Goal: Task Accomplishment & Management: Use online tool/utility

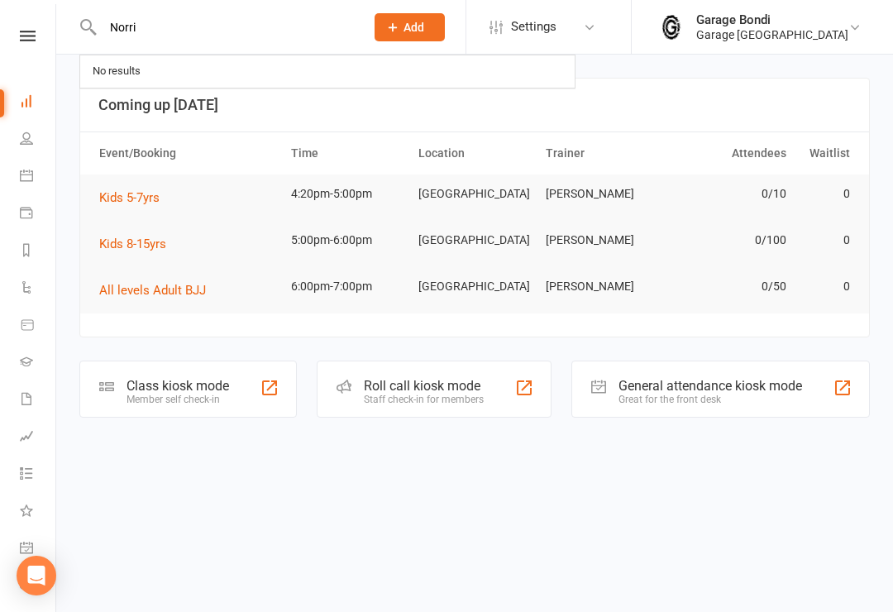
type input "Norris"
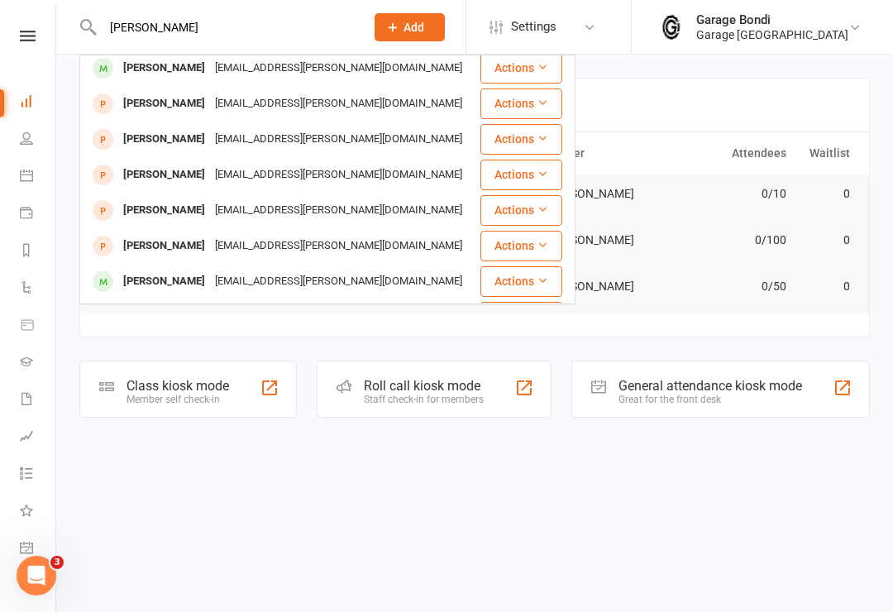
scroll to position [165, 0]
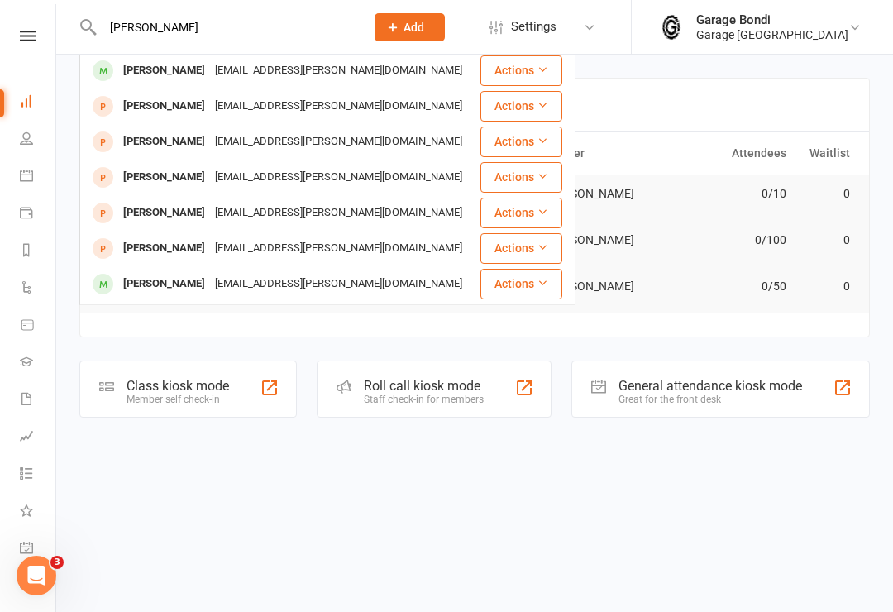
click at [200, 38] on input "Norris" at bounding box center [226, 27] width 256 height 23
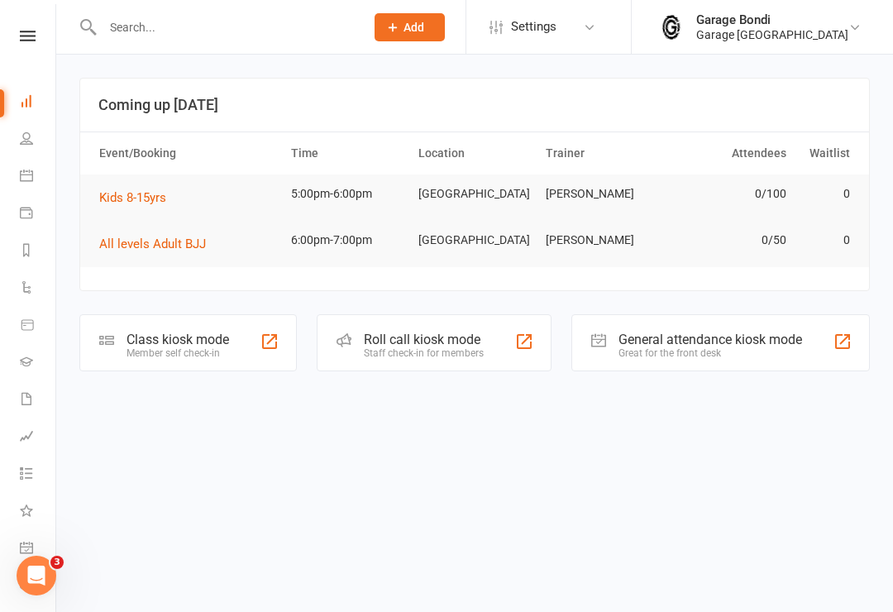
click at [167, 28] on input "text" at bounding box center [226, 27] width 256 height 23
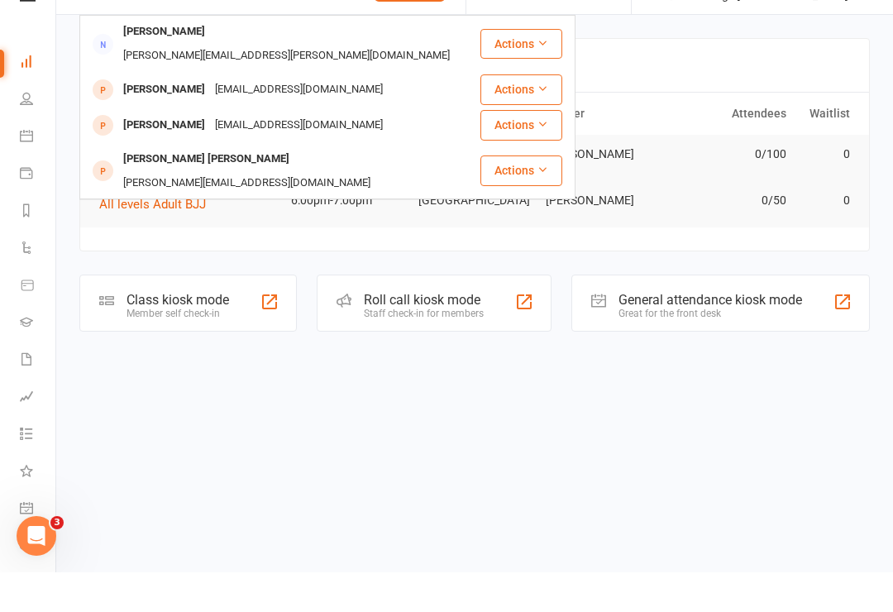
type input "Fly"
click at [145, 187] on div "Flynn Airth" at bounding box center [206, 199] width 176 height 24
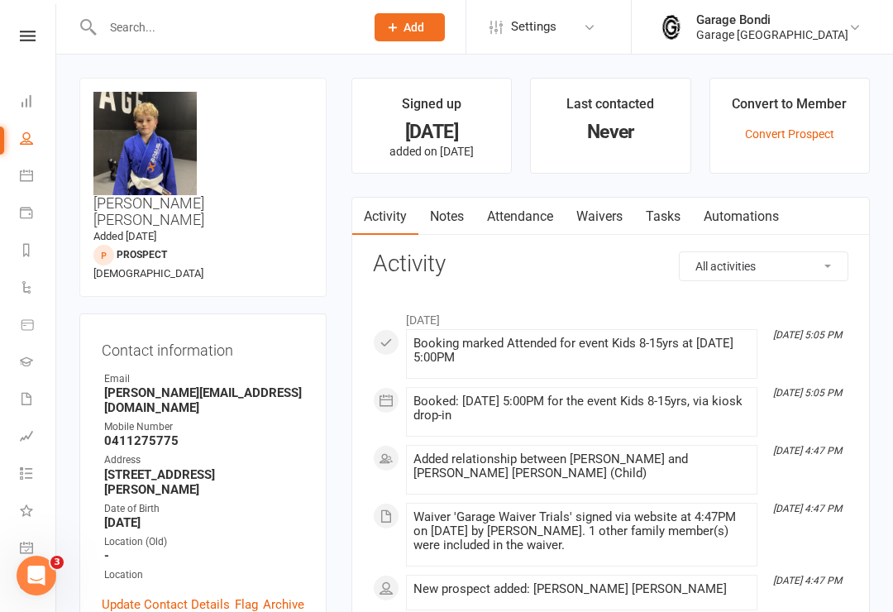
click at [793, 135] on link "Convert Prospect" at bounding box center [789, 133] width 89 height 13
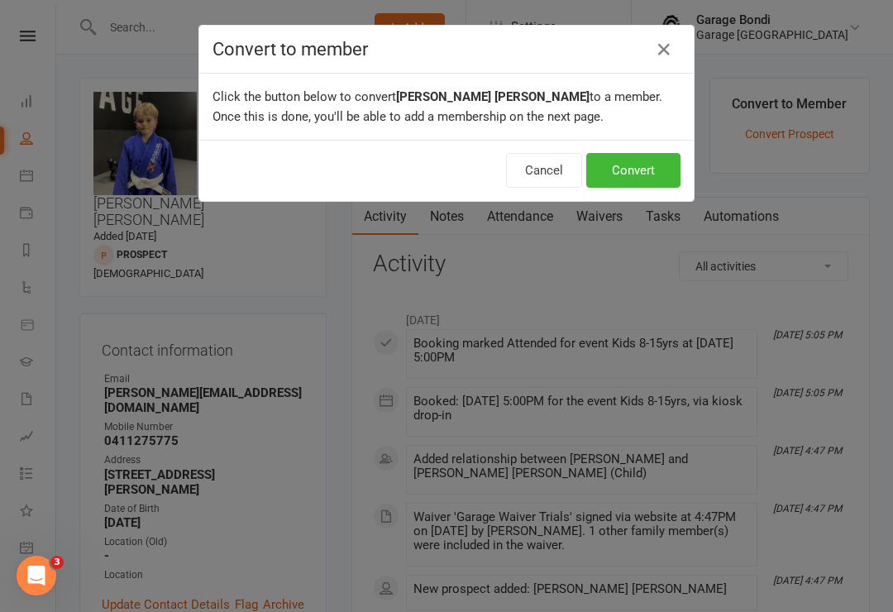
click at [645, 173] on button "Convert" at bounding box center [633, 170] width 94 height 35
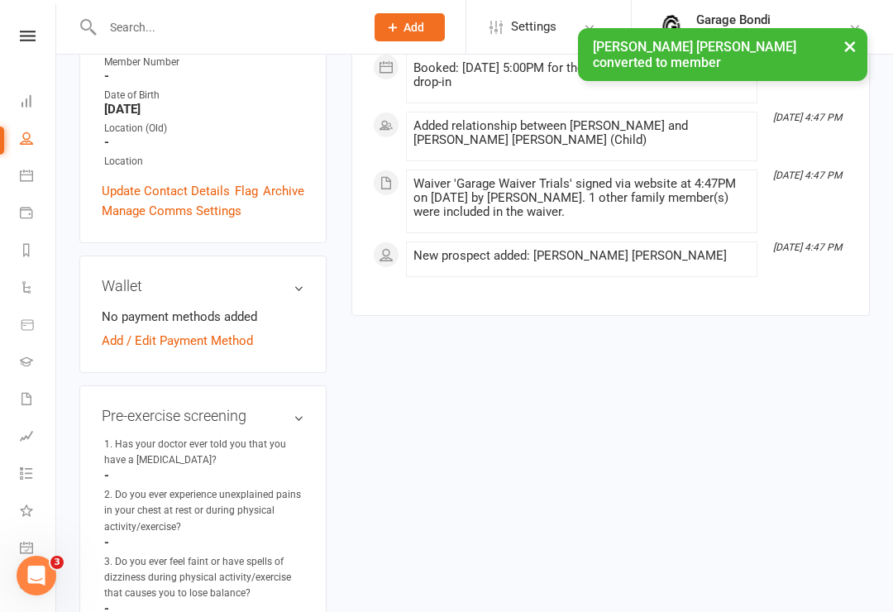
scroll to position [453, 0]
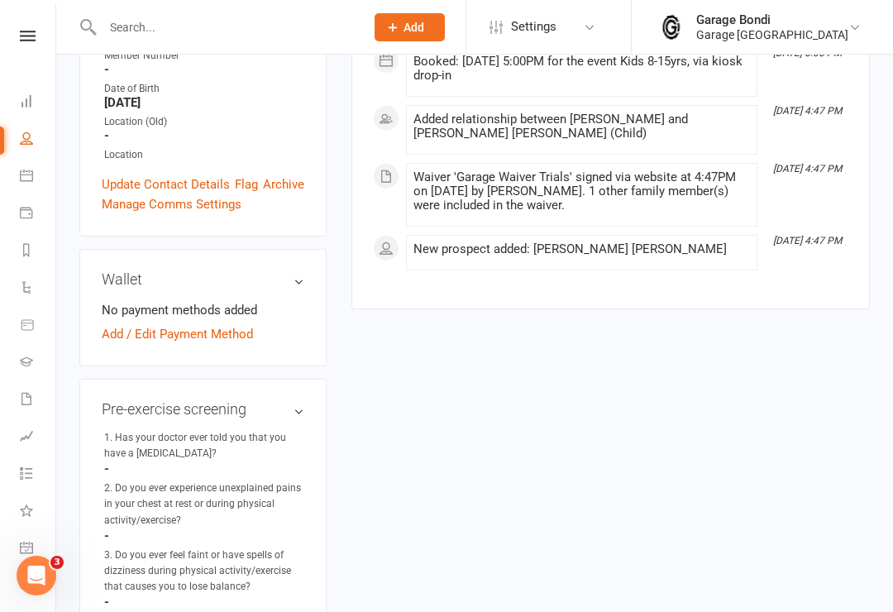
click at [194, 324] on link "Add / Edit Payment Method" at bounding box center [177, 334] width 151 height 20
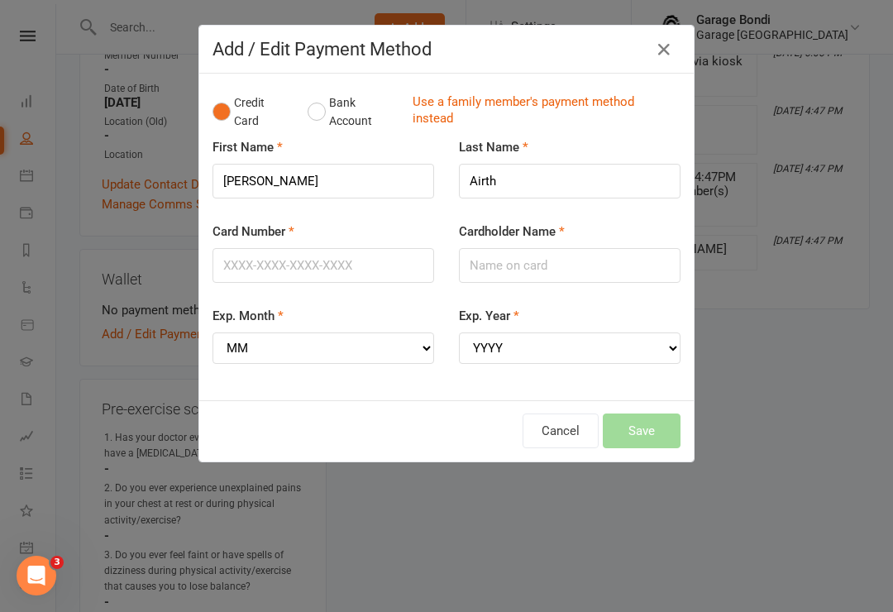
click at [320, 122] on button "Bank Account" at bounding box center [354, 112] width 92 height 50
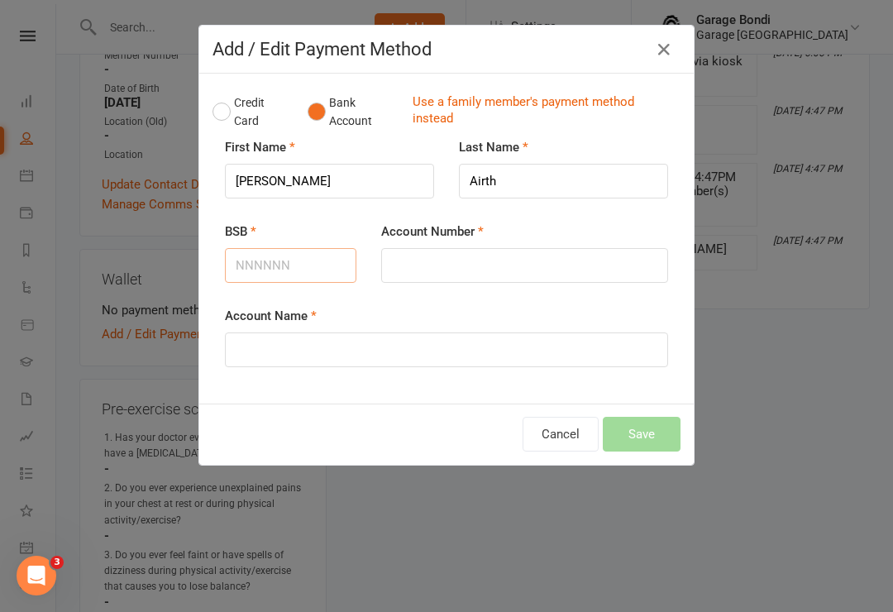
click at [300, 256] on input "BSB" at bounding box center [291, 265] width 132 height 35
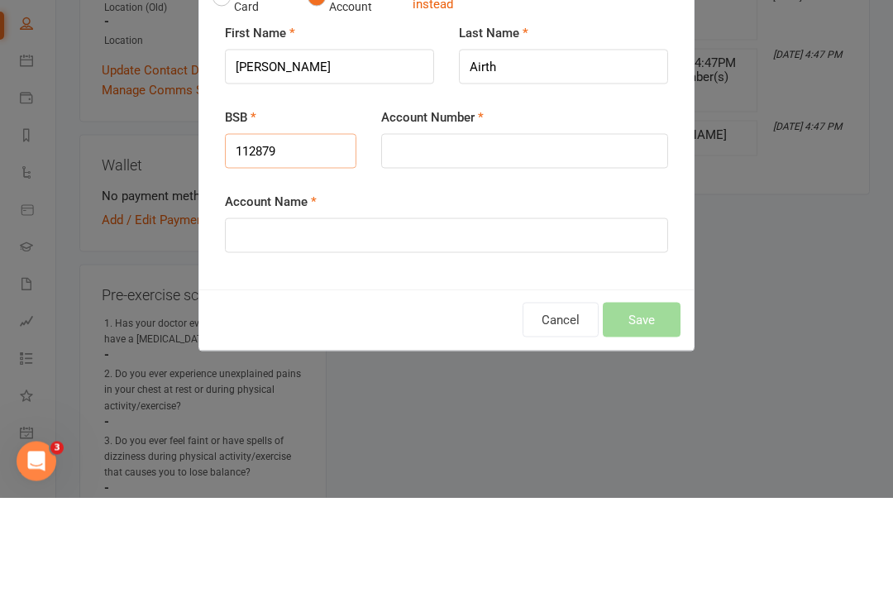
type input "112879"
click at [451, 248] on input "Account Number" at bounding box center [524, 265] width 287 height 35
type input "494772341"
click at [290, 333] on input "Account Name" at bounding box center [446, 350] width 443 height 35
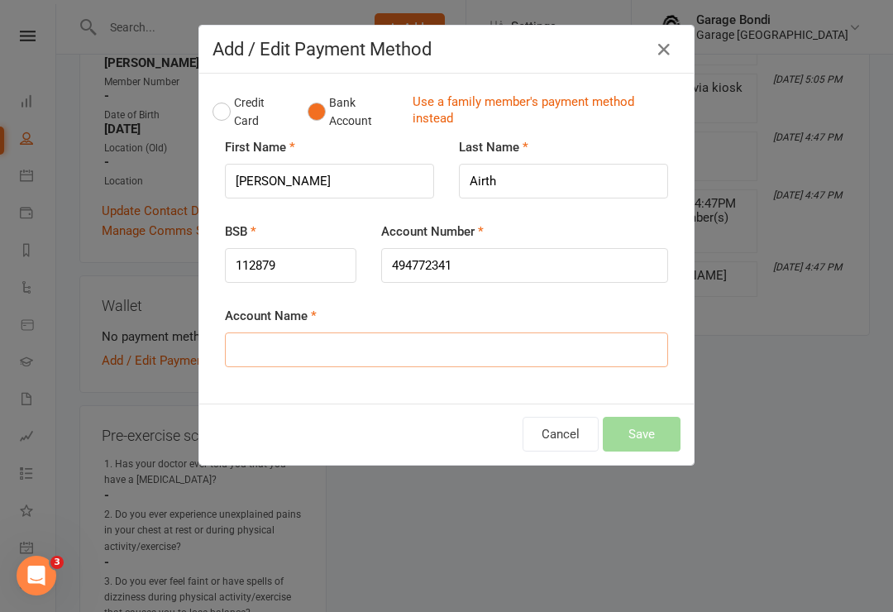
scroll to position [395, 0]
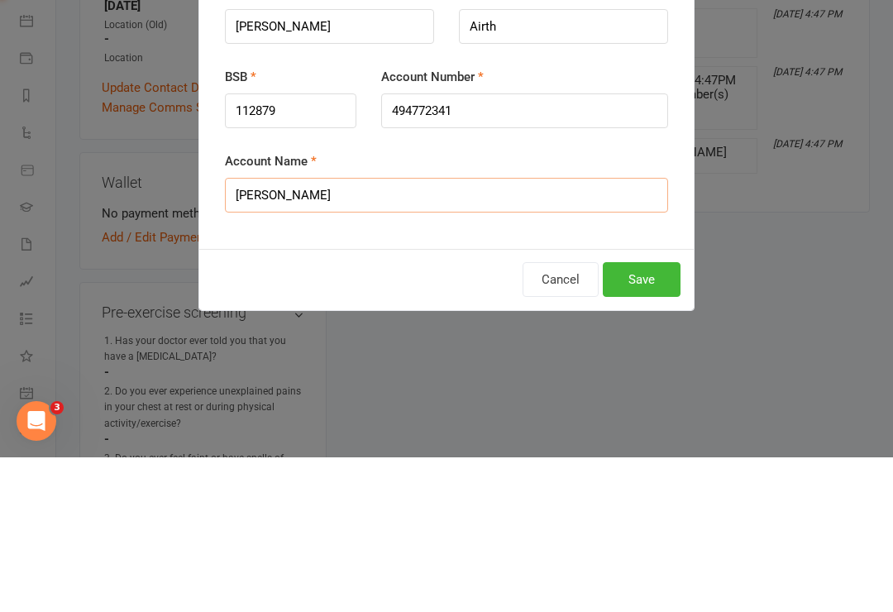
type input "Hannah Airth"
click at [655, 417] on button "Save" at bounding box center [642, 434] width 78 height 35
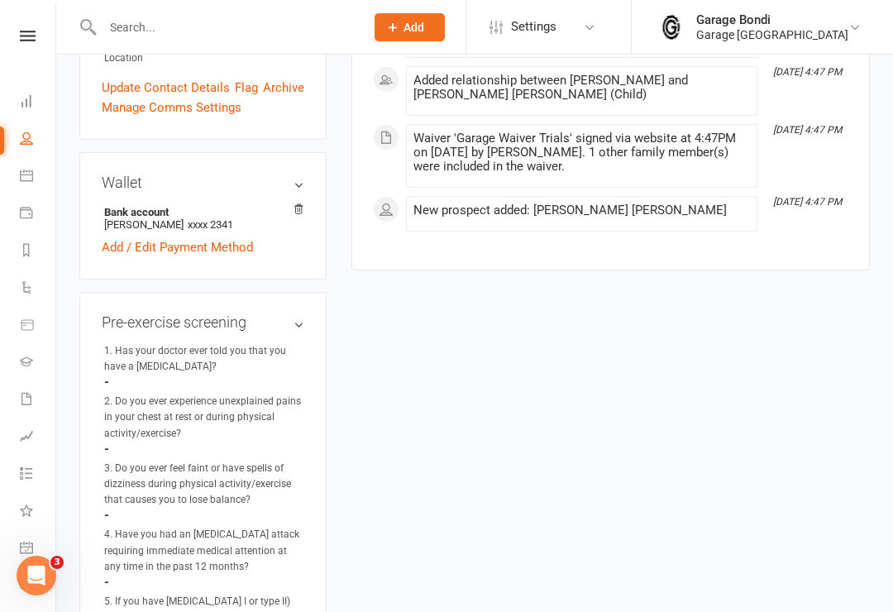
scroll to position [576, 0]
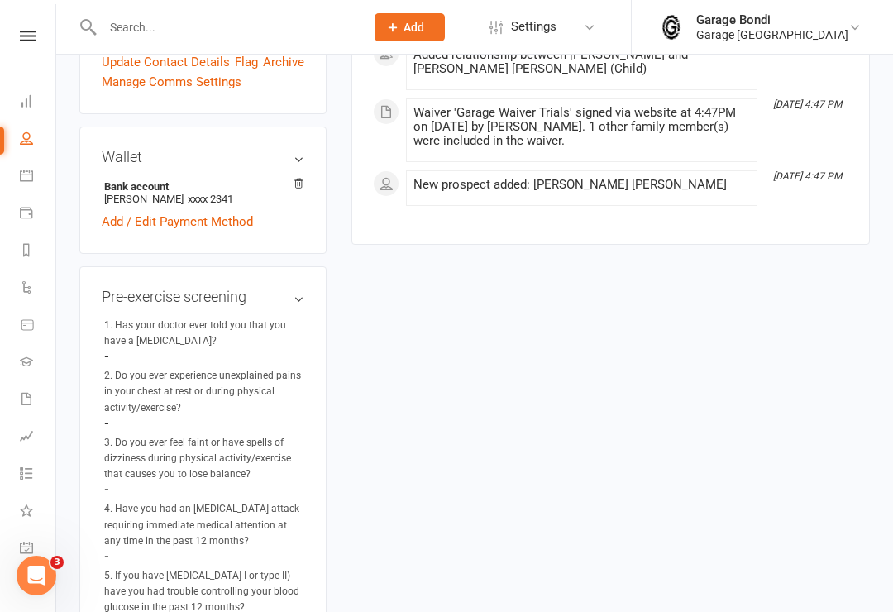
click at [31, 170] on icon at bounding box center [26, 175] width 13 height 13
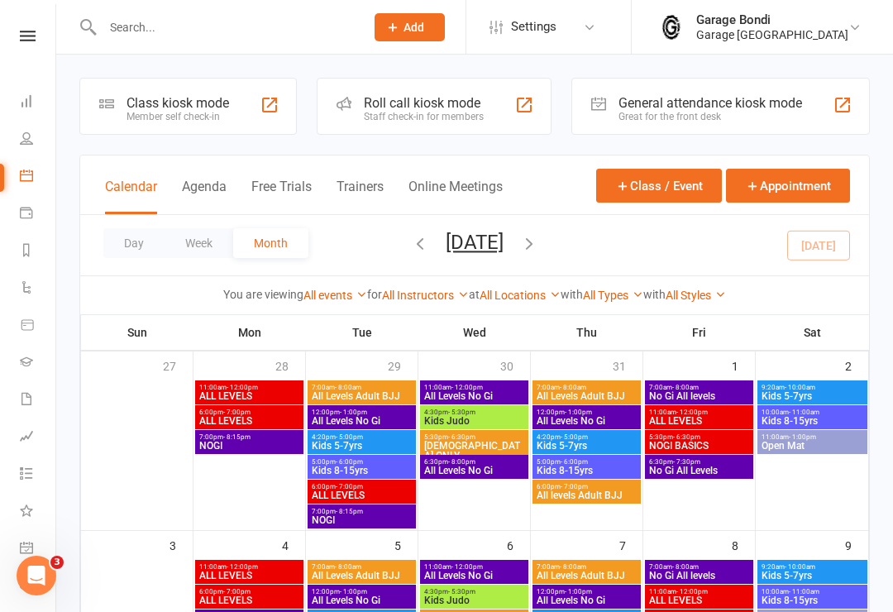
click at [216, 102] on div "Class kiosk mode" at bounding box center [178, 103] width 103 height 16
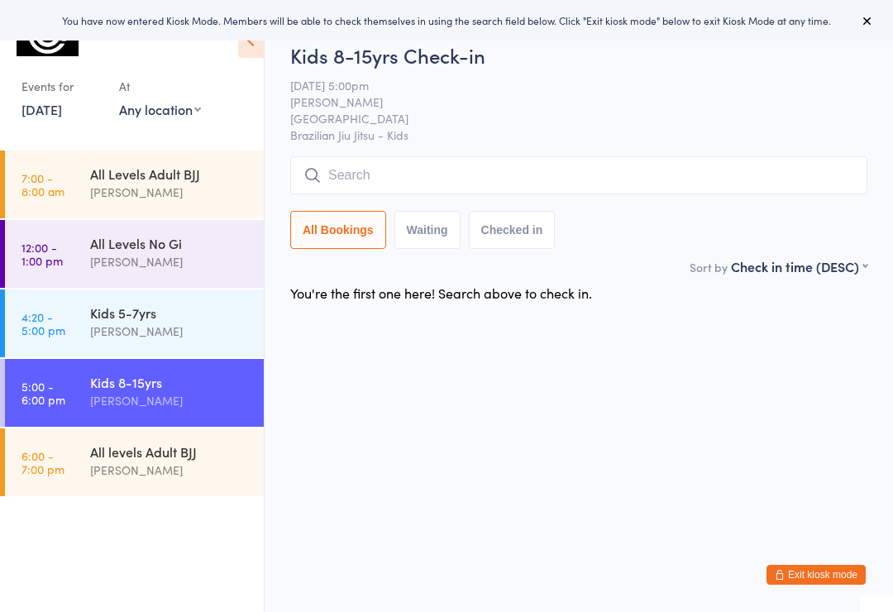
click at [412, 171] on input "search" at bounding box center [578, 175] width 577 height 38
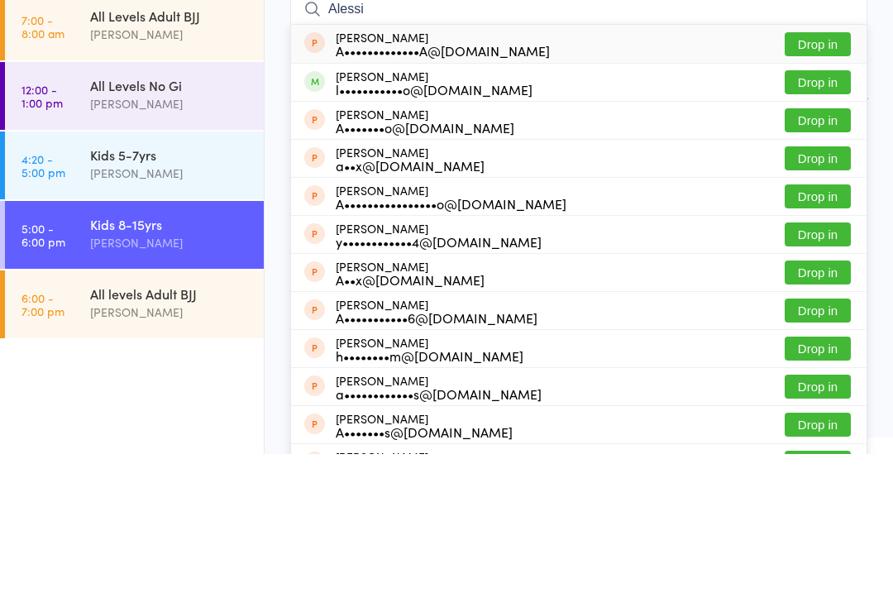
type input "Alessi"
click at [830, 228] on button "Drop in" at bounding box center [818, 240] width 66 height 24
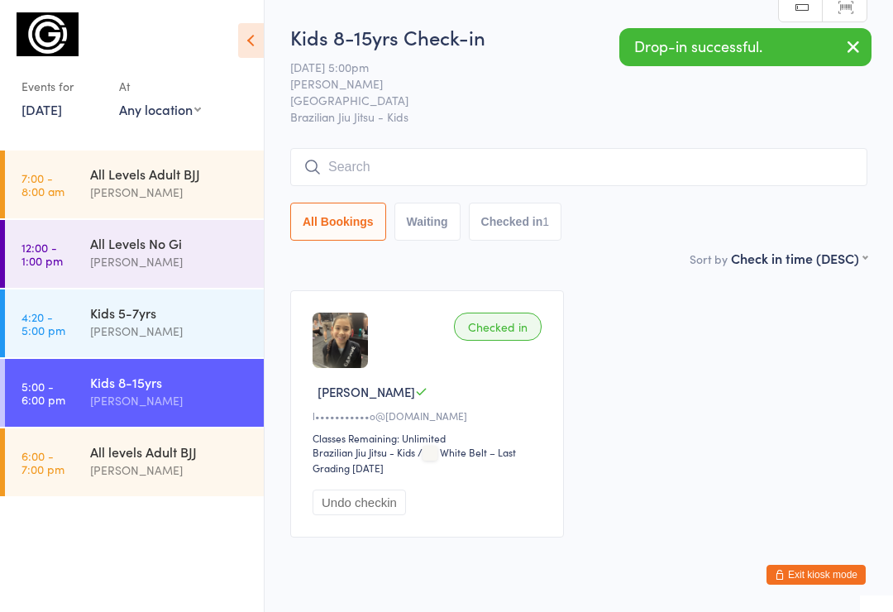
click at [419, 171] on input "search" at bounding box center [578, 167] width 577 height 38
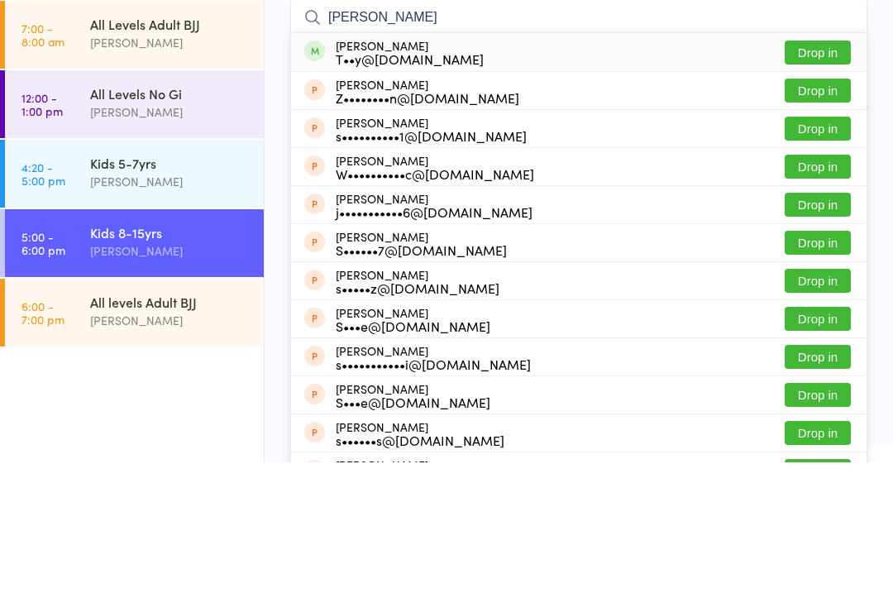
type input "Stevie"
click at [821, 190] on button "Drop in" at bounding box center [818, 202] width 66 height 24
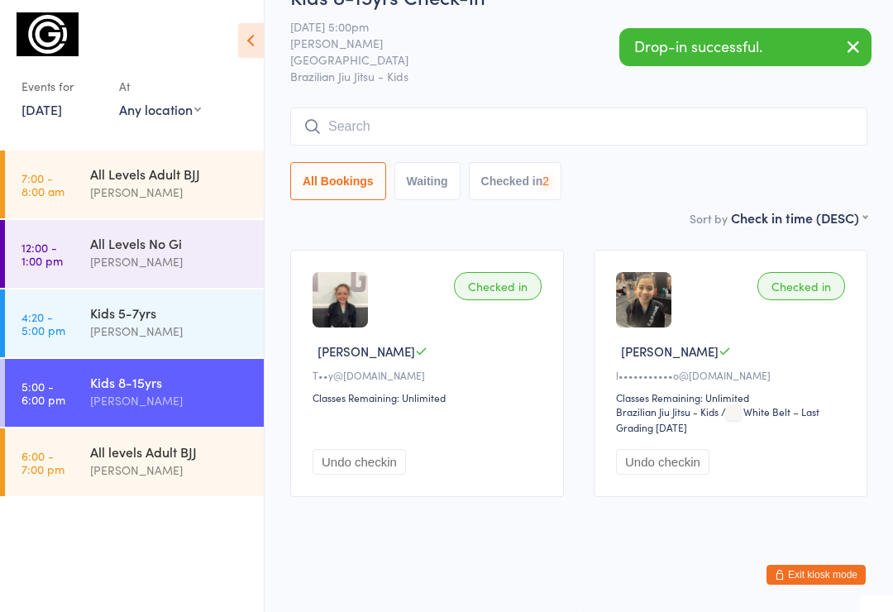
click at [392, 110] on input "search" at bounding box center [578, 127] width 577 height 38
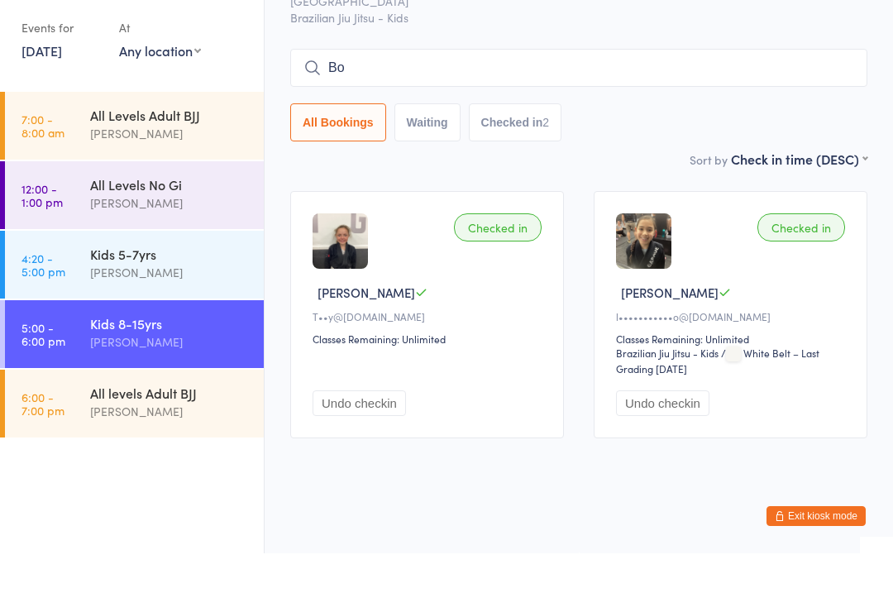
type input "B"
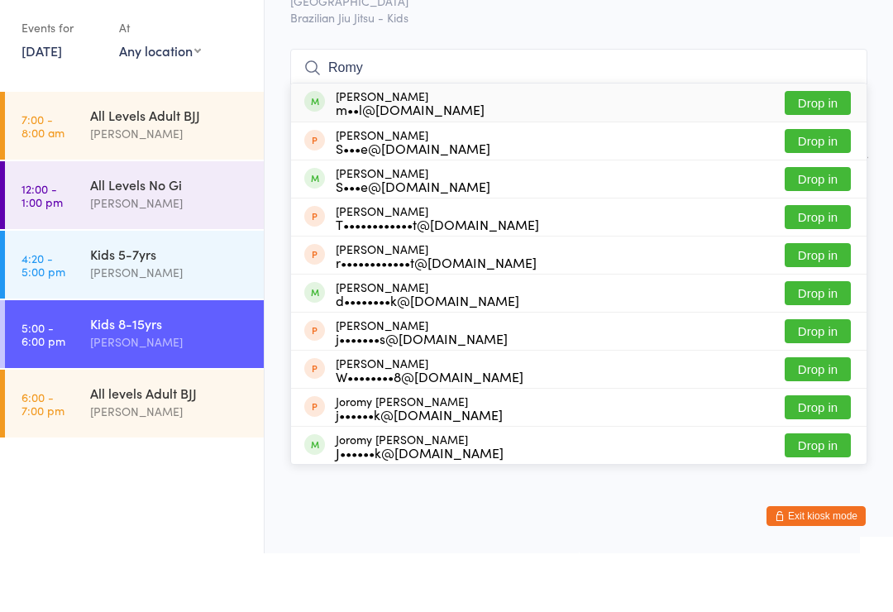
type input "Romy"
click at [821, 226] on button "Drop in" at bounding box center [818, 238] width 66 height 24
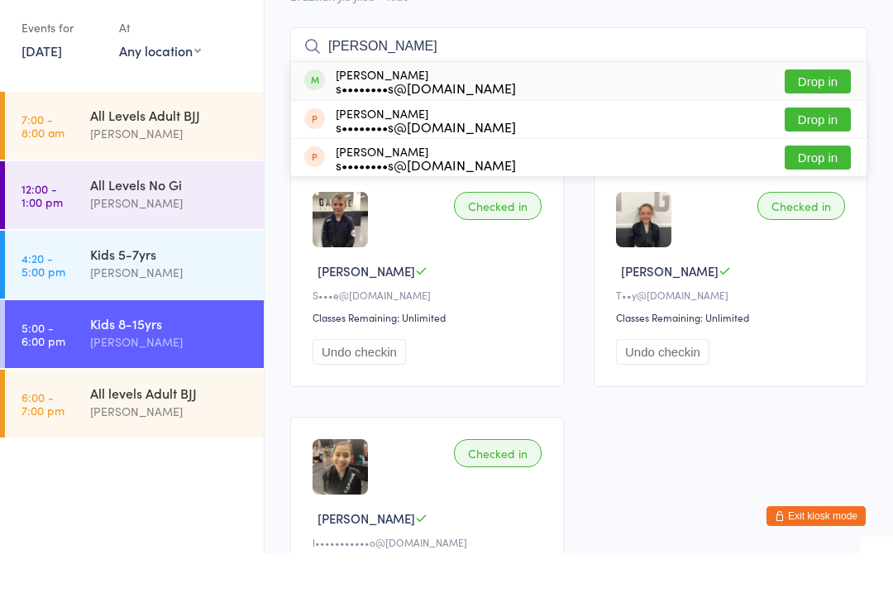
type input "Oleg"
click at [822, 128] on button "Drop in" at bounding box center [818, 140] width 66 height 24
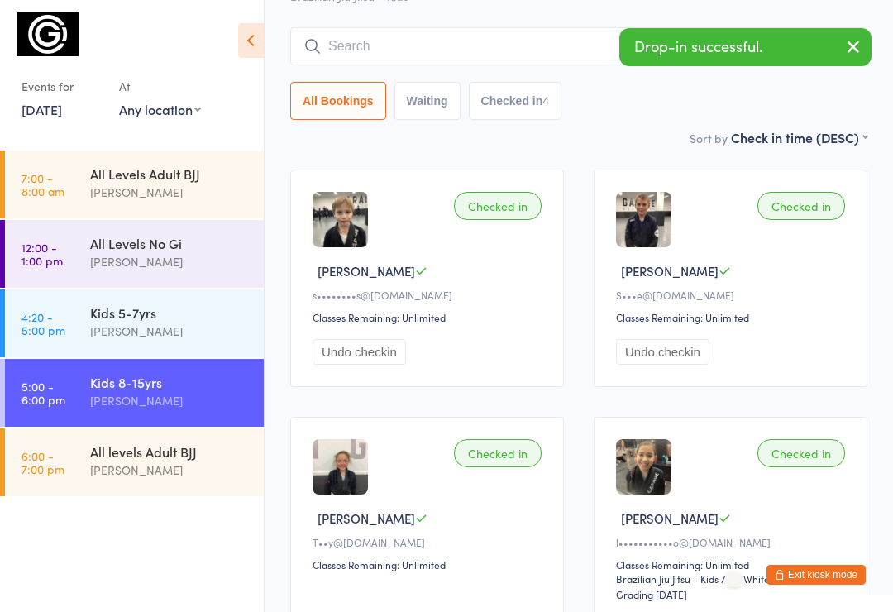
click at [390, 49] on input "search" at bounding box center [578, 46] width 577 height 38
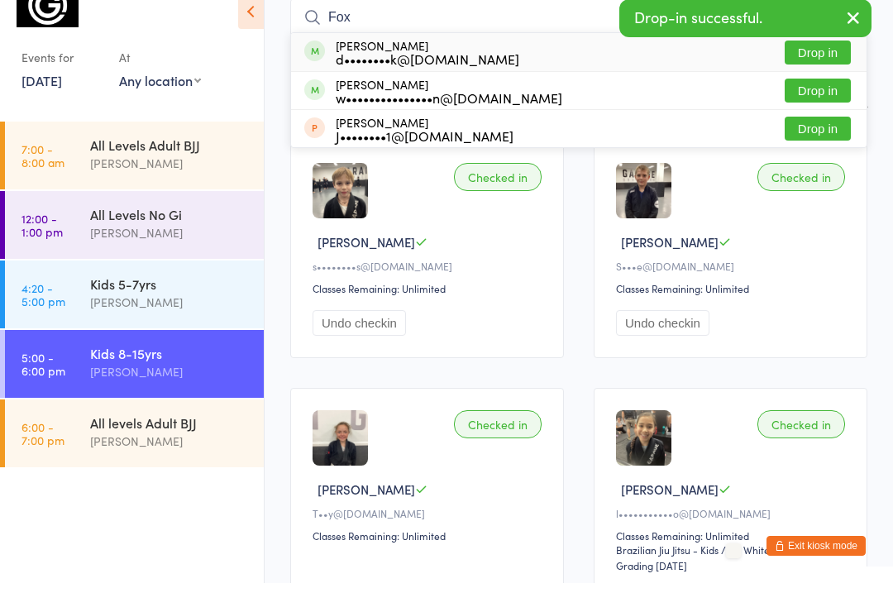
type input "Fox"
click at [820, 108] on button "Drop in" at bounding box center [818, 120] width 66 height 24
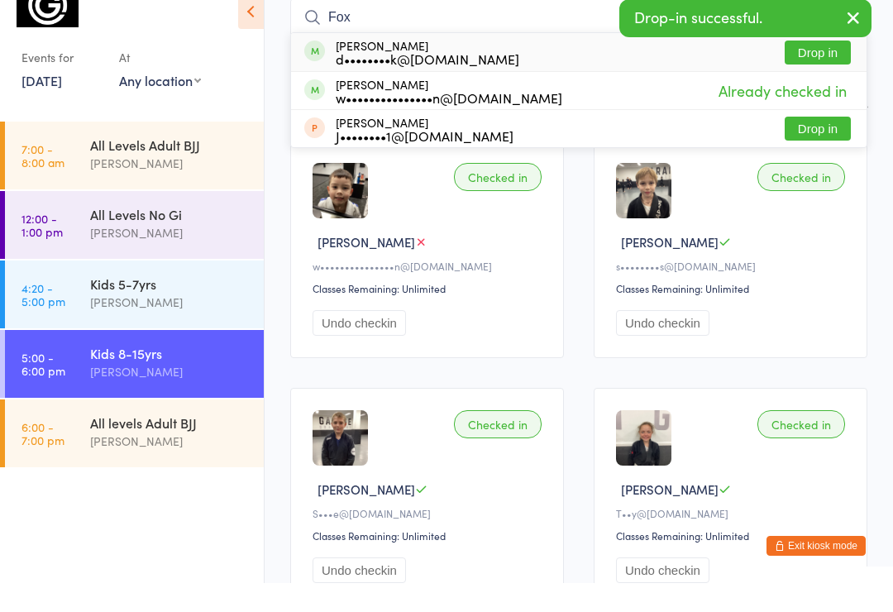
type input "Fox"
click at [817, 69] on button "Drop in" at bounding box center [818, 81] width 66 height 24
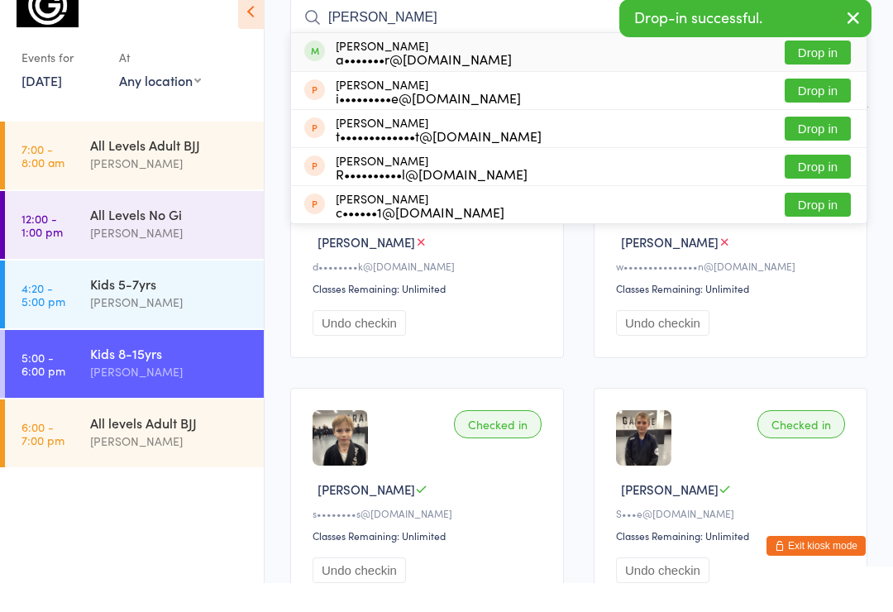
type input "Ian"
click at [815, 69] on button "Drop in" at bounding box center [818, 81] width 66 height 24
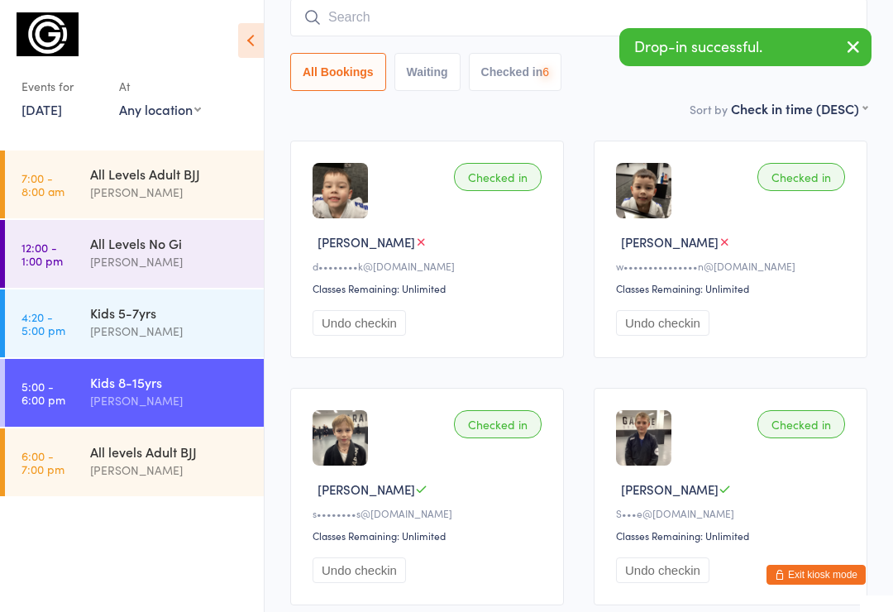
click at [395, 17] on input "search" at bounding box center [578, 17] width 577 height 38
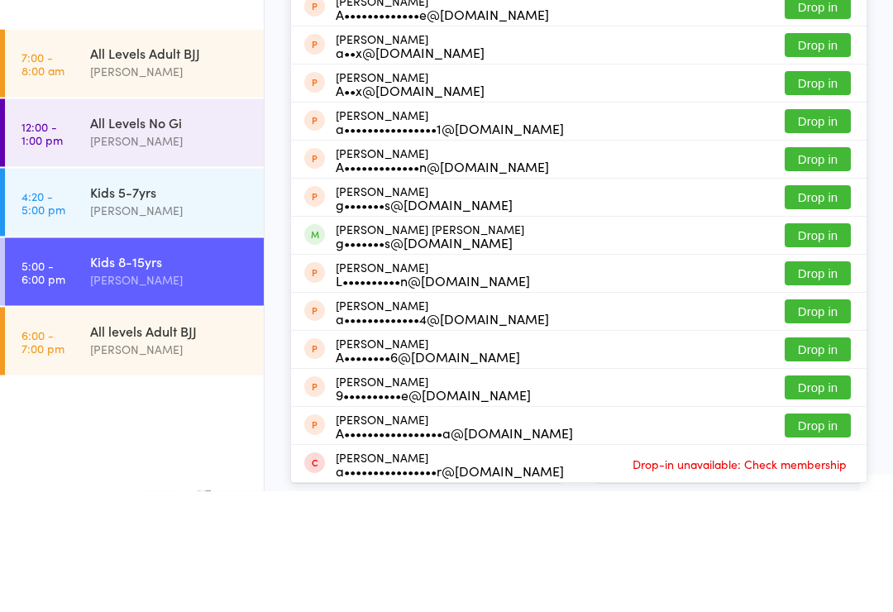
type input "Alexander"
click at [821, 345] on button "Drop in" at bounding box center [818, 357] width 66 height 24
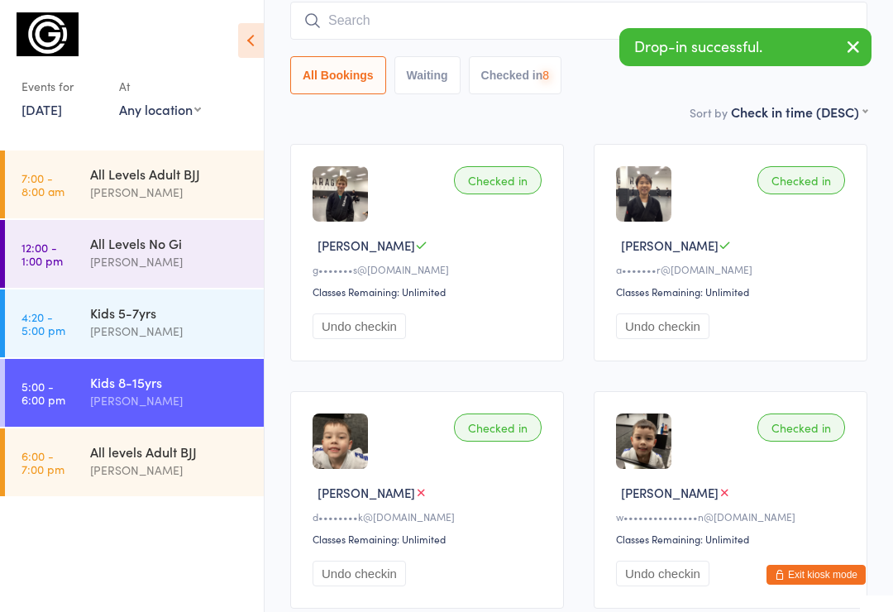
scroll to position [132, 0]
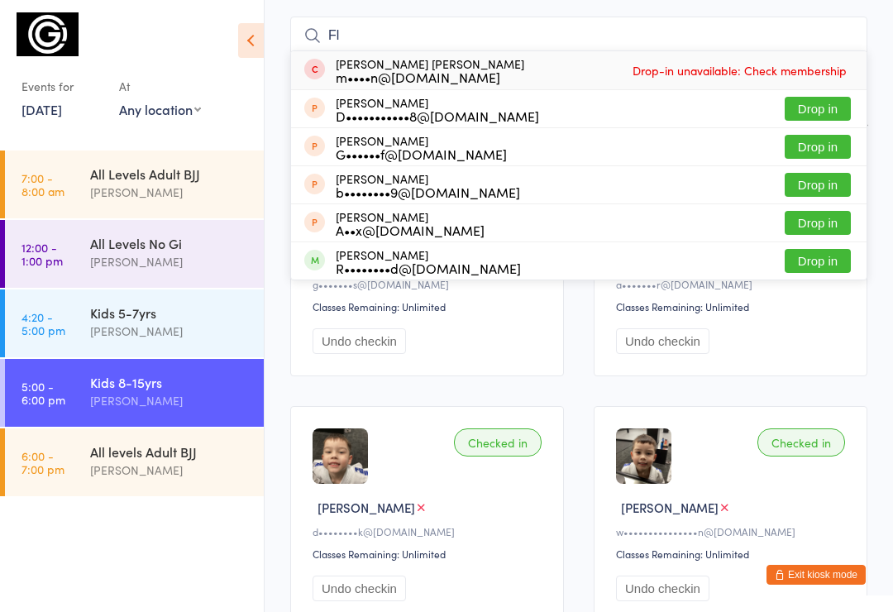
type input "F"
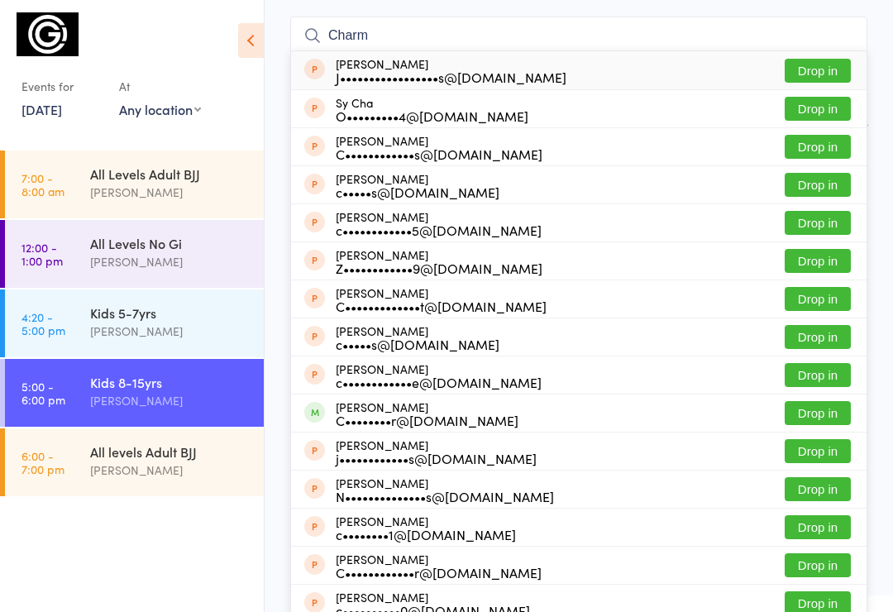
type input "Charm"
click at [821, 64] on button "Drop in" at bounding box center [818, 71] width 66 height 24
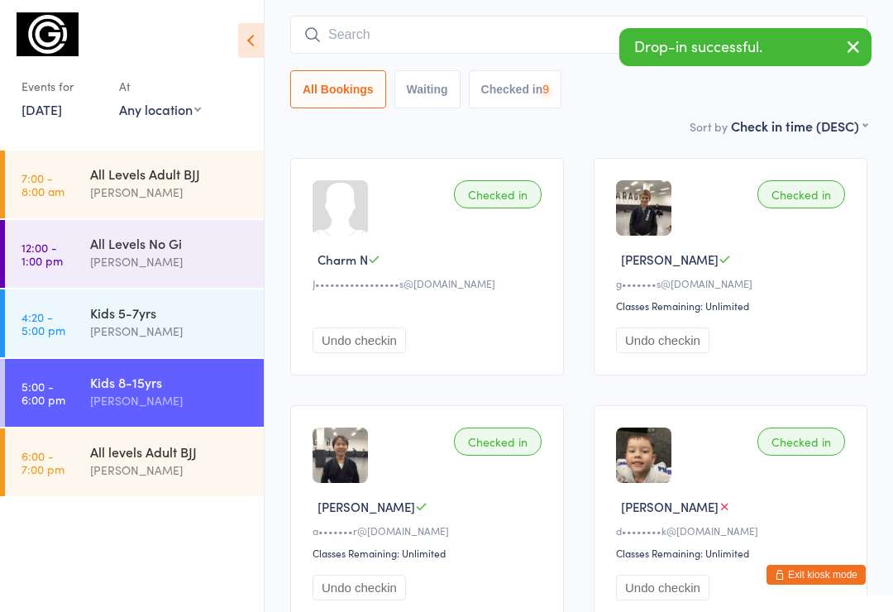
click at [406, 31] on input "search" at bounding box center [578, 35] width 577 height 38
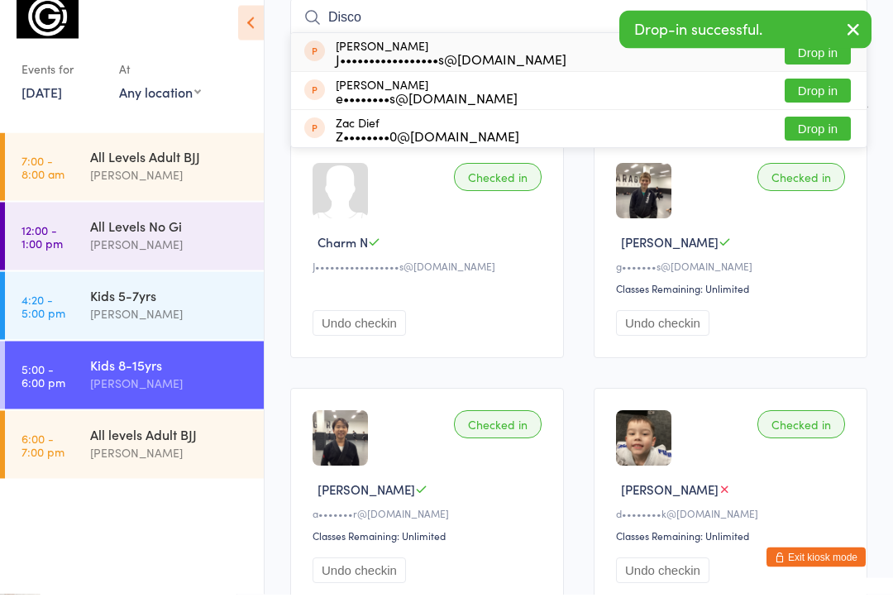
type input "Disco"
click at [819, 60] on button "Drop in" at bounding box center [818, 71] width 66 height 24
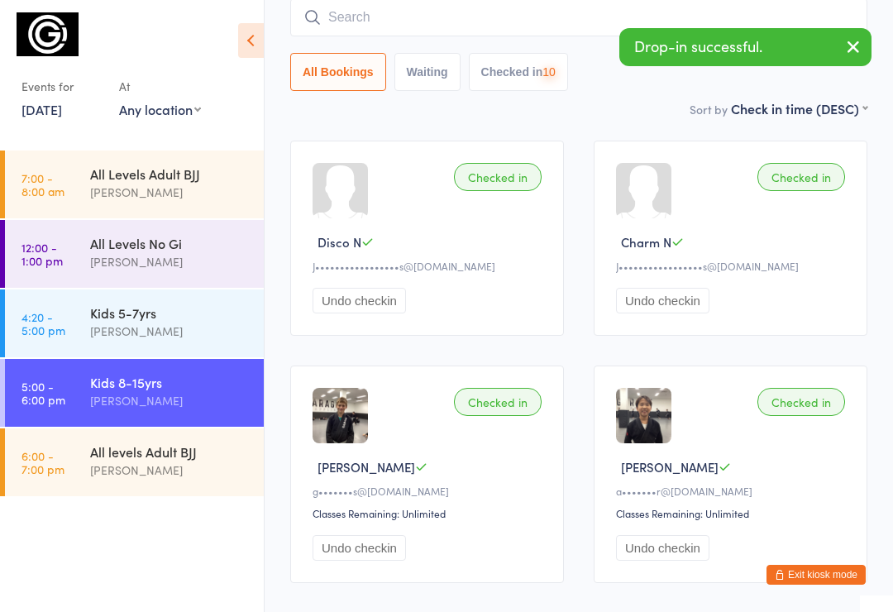
click at [419, 24] on input "search" at bounding box center [578, 17] width 577 height 38
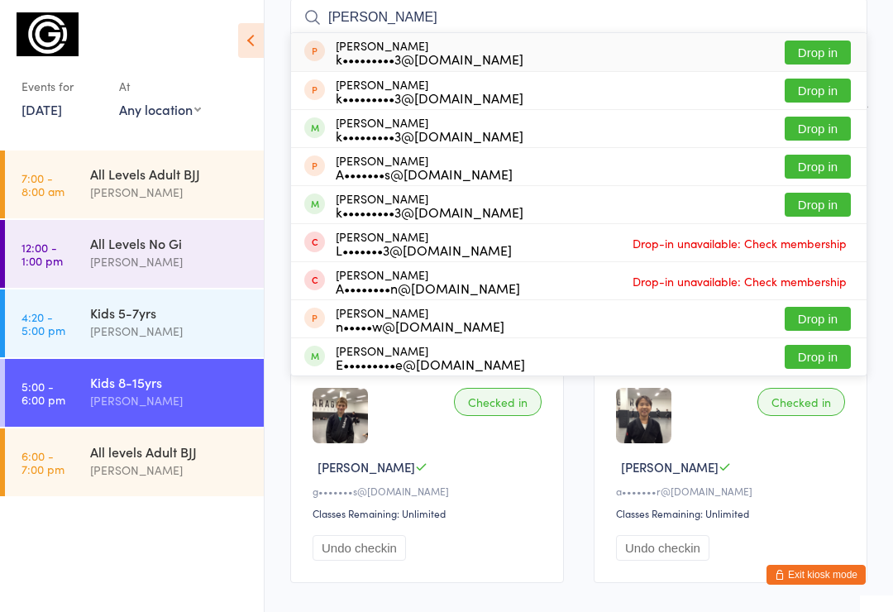
type input "Koval"
click at [827, 211] on button "Drop in" at bounding box center [818, 205] width 66 height 24
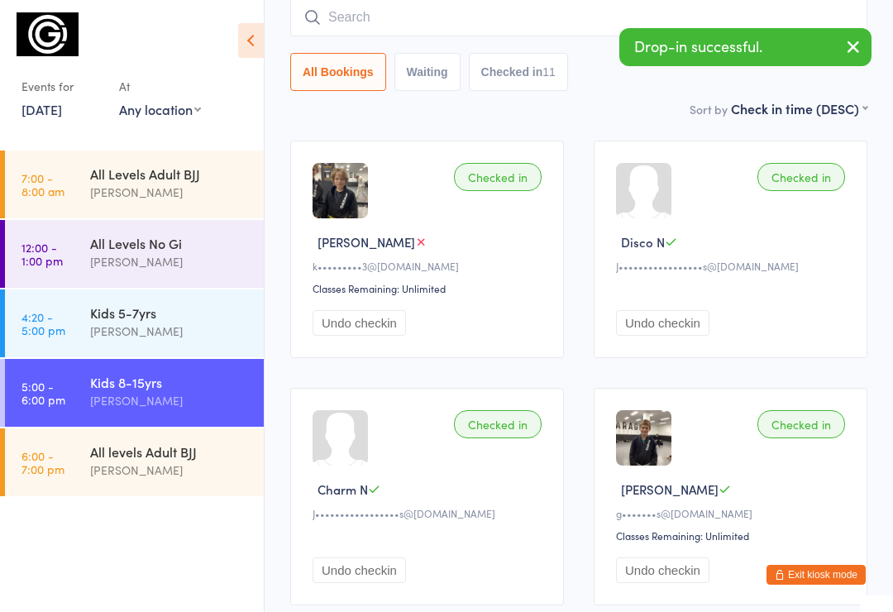
click at [414, 22] on input "search" at bounding box center [578, 17] width 577 height 38
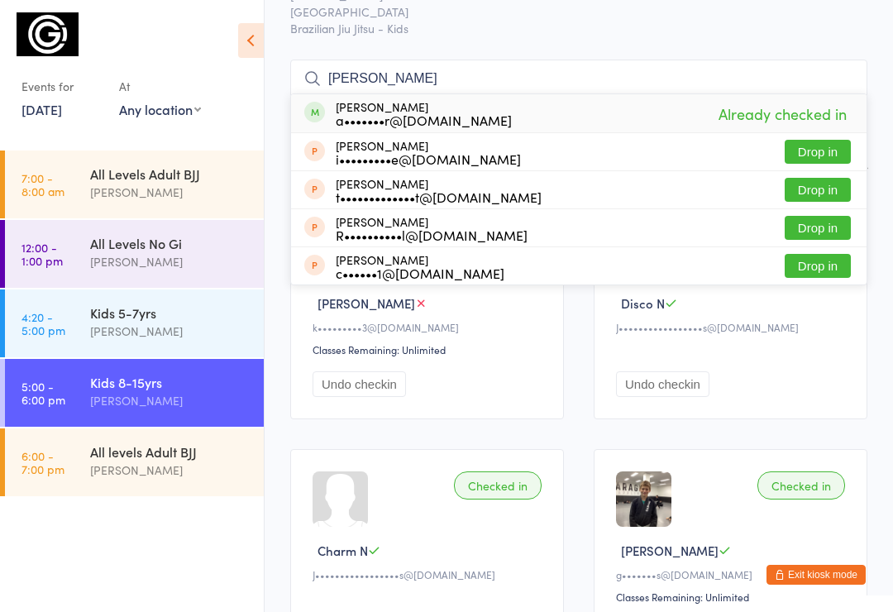
scroll to position [62, 0]
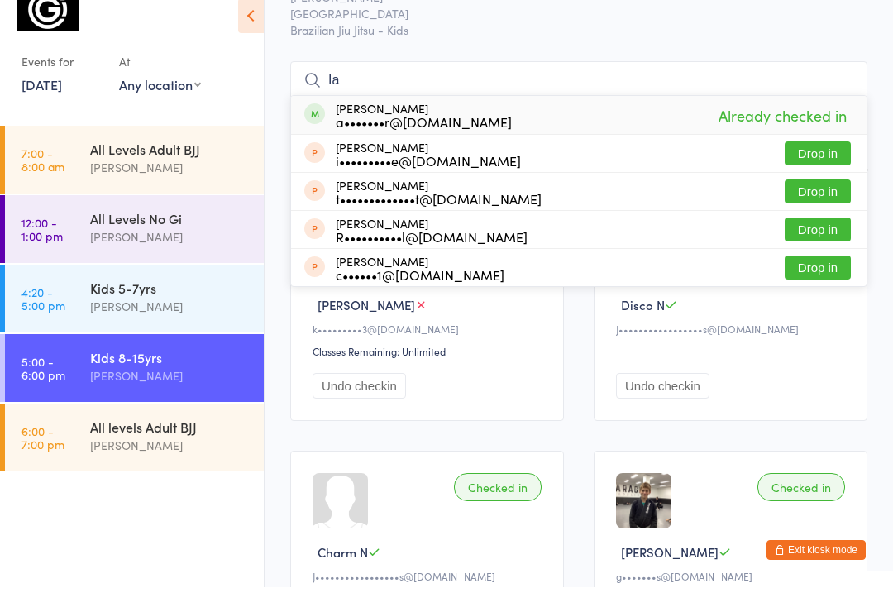
type input "I"
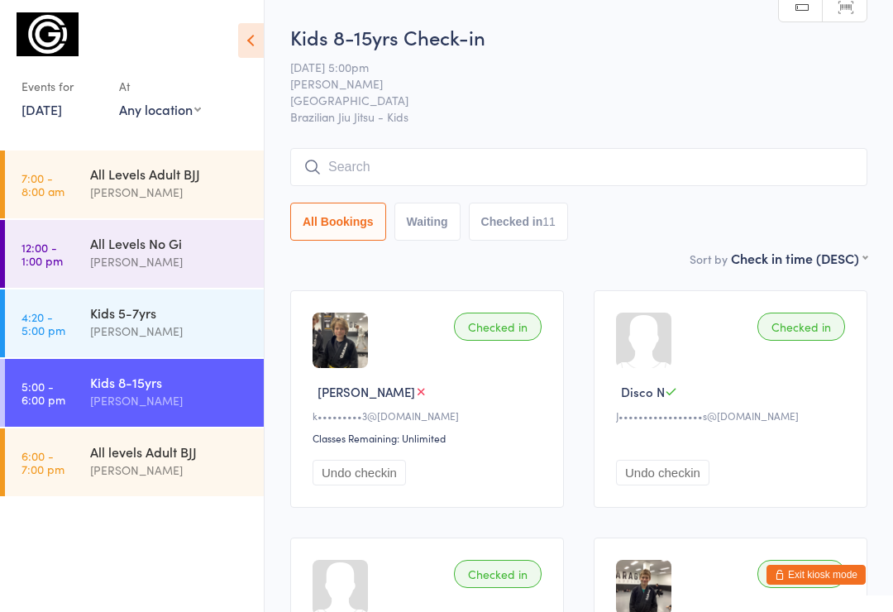
click at [815, 570] on button "Exit kiosk mode" at bounding box center [816, 575] width 99 height 20
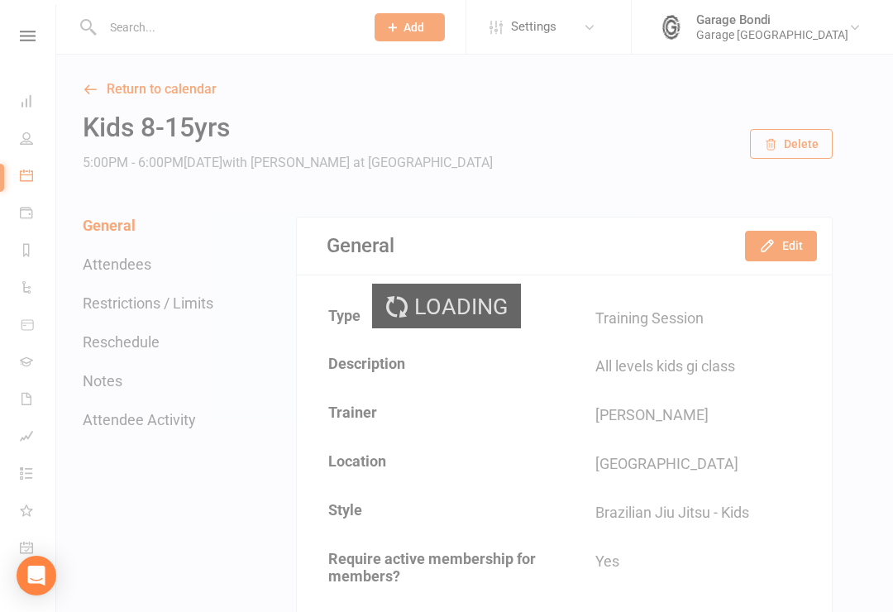
click at [179, 27] on div "Loading" at bounding box center [446, 306] width 893 height 612
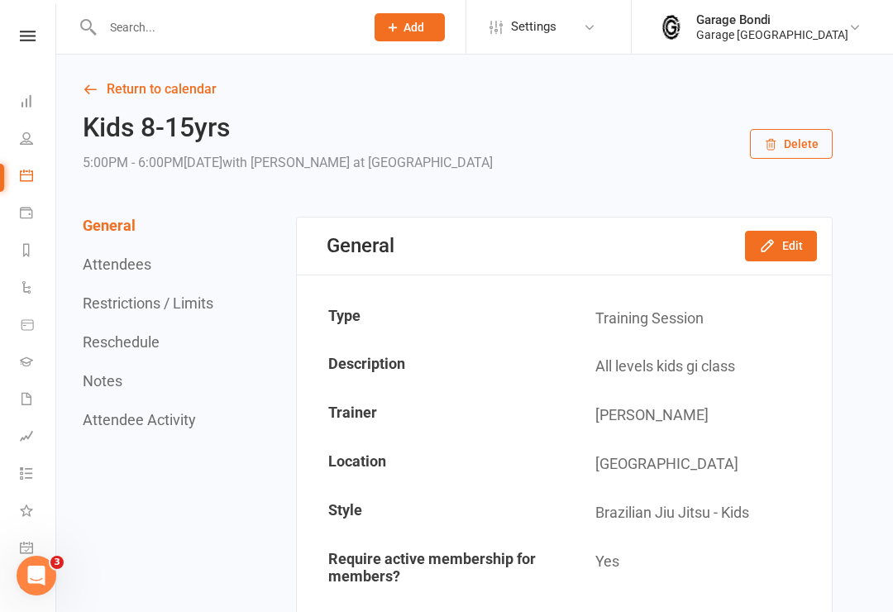
click at [194, 21] on input "text" at bounding box center [226, 27] width 256 height 23
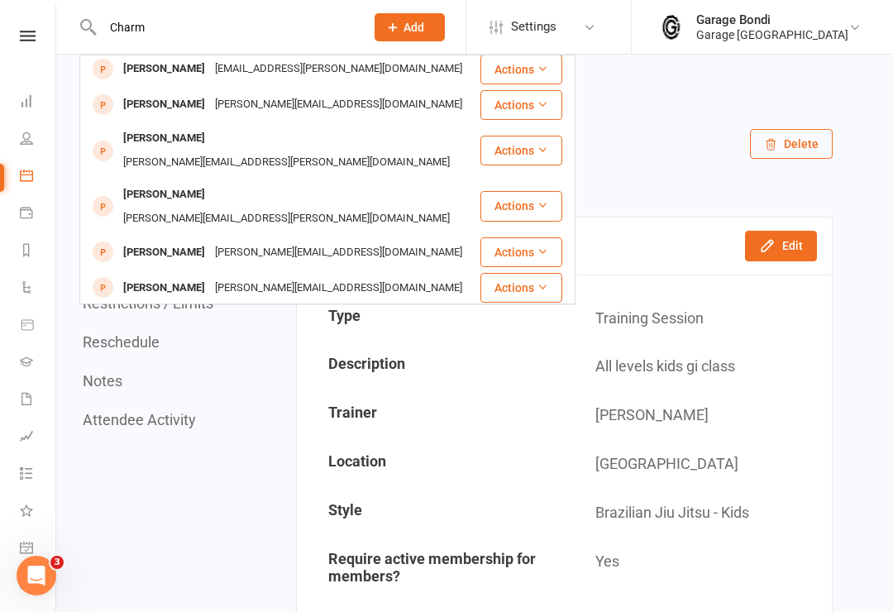
scroll to position [5, 0]
type input "Charm"
click at [148, 77] on div "Charm Norris" at bounding box center [164, 68] width 92 height 24
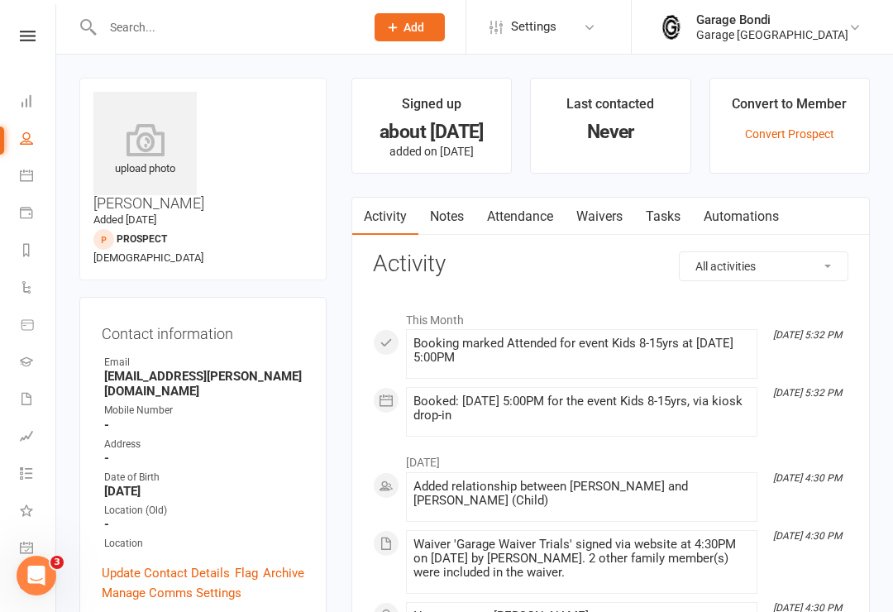
click at [140, 133] on icon at bounding box center [144, 139] width 103 height 33
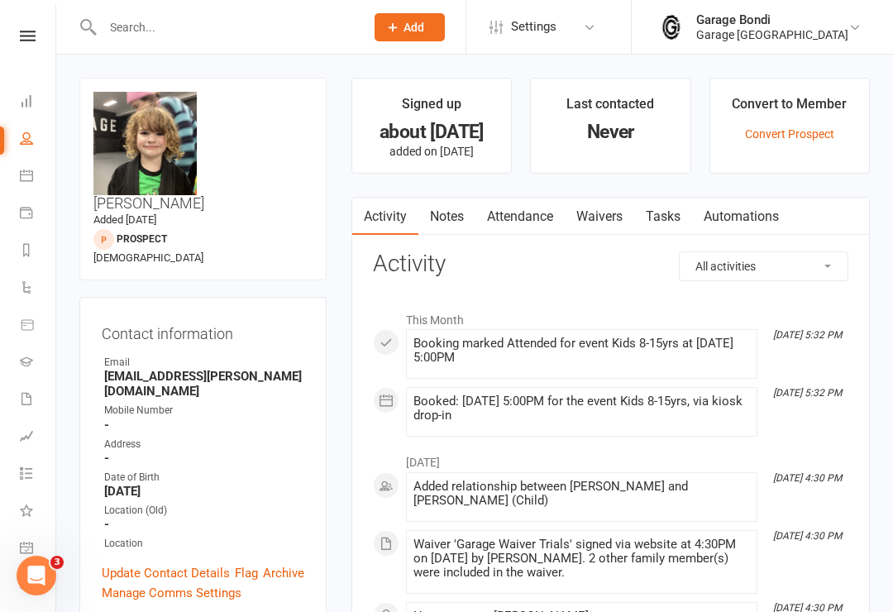
click at [206, 28] on input "text" at bounding box center [226, 27] width 256 height 23
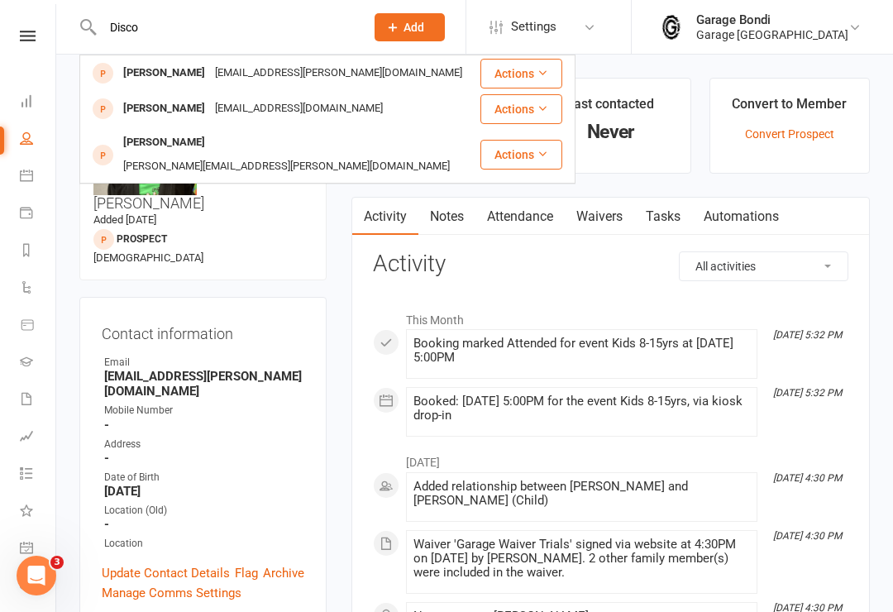
type input "Disco"
click at [169, 76] on div "[PERSON_NAME]" at bounding box center [164, 73] width 92 height 24
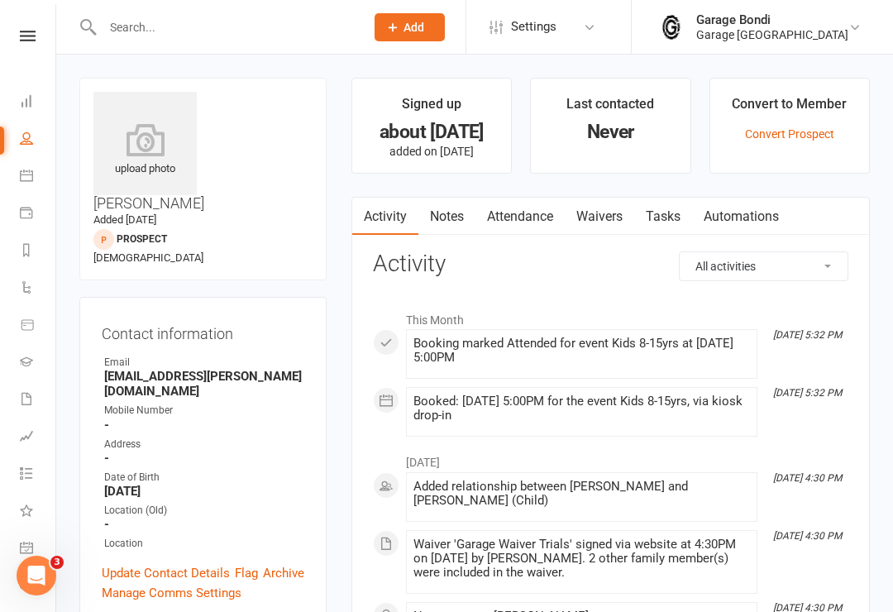
click at [177, 139] on icon at bounding box center [144, 139] width 103 height 33
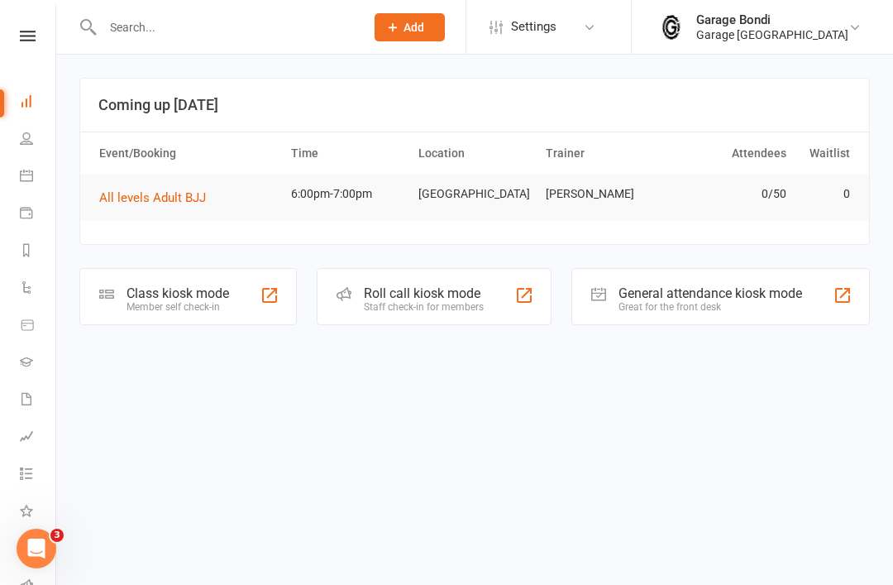
click at [207, 29] on input "text" at bounding box center [226, 27] width 256 height 23
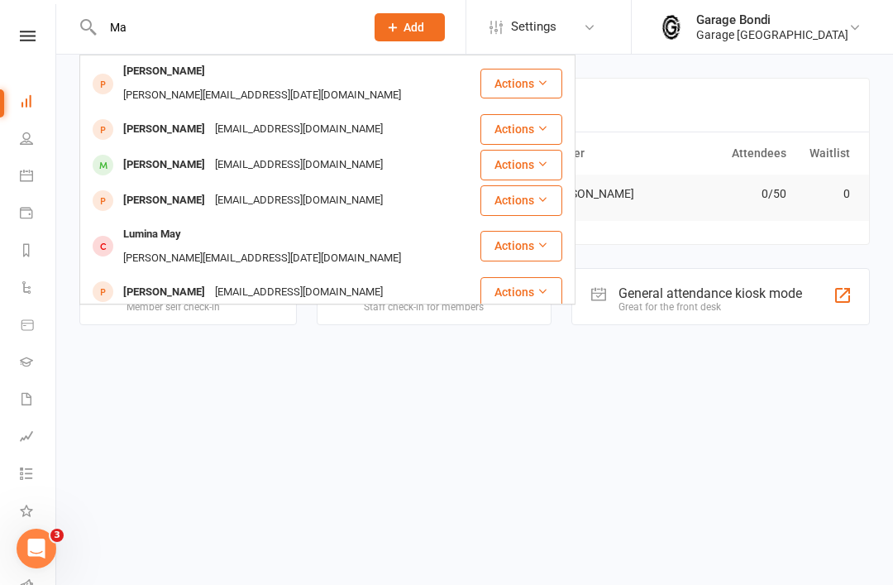
type input "M"
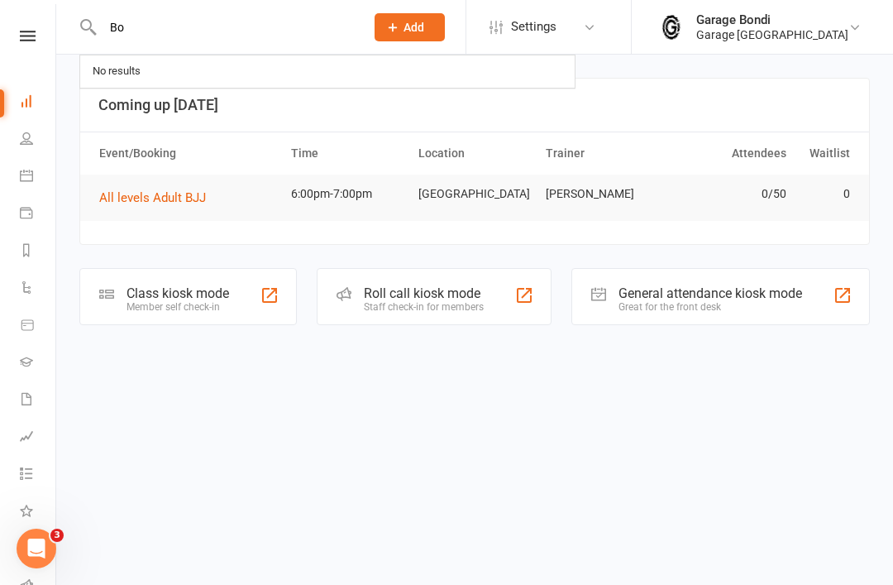
type input "B"
click at [283, 20] on input "text" at bounding box center [226, 27] width 256 height 23
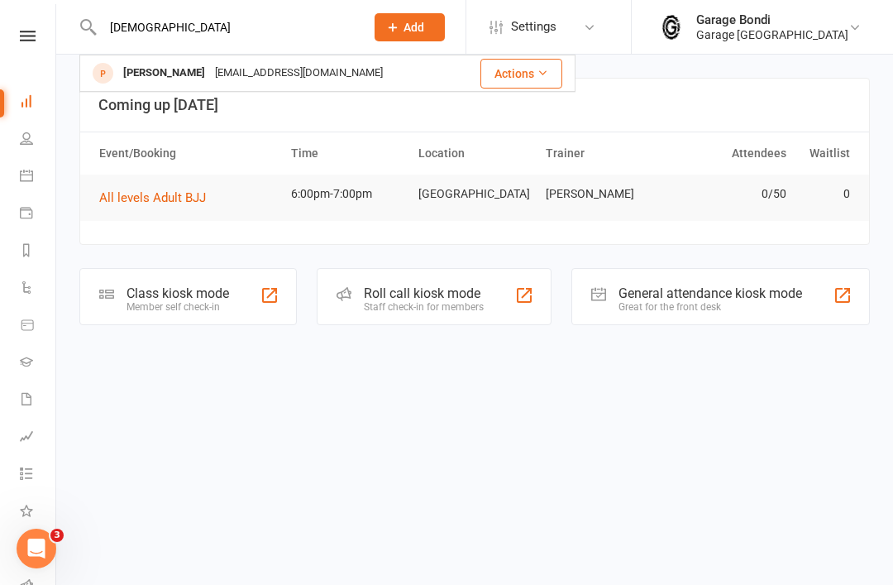
click at [213, 36] on input "Bodhi" at bounding box center [226, 27] width 256 height 23
type input "B"
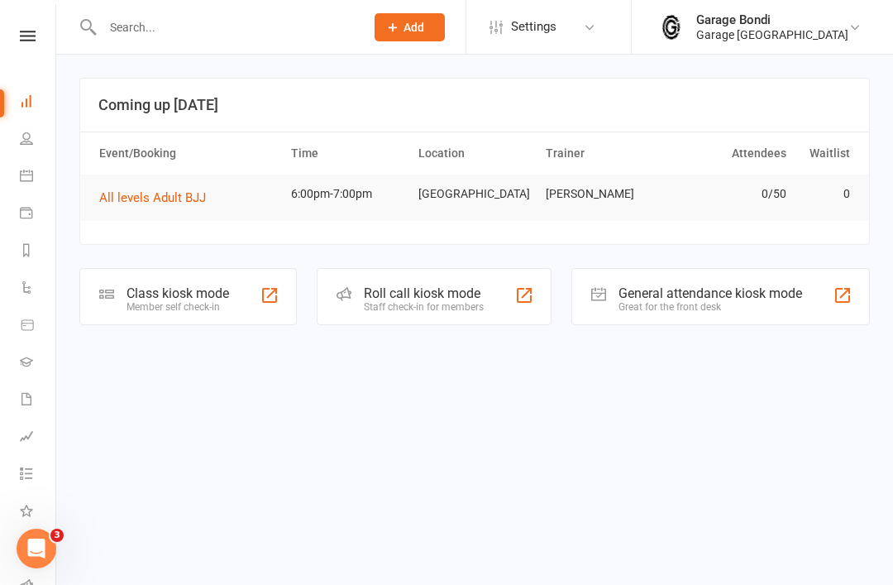
click at [160, 21] on input "text" at bounding box center [226, 27] width 256 height 23
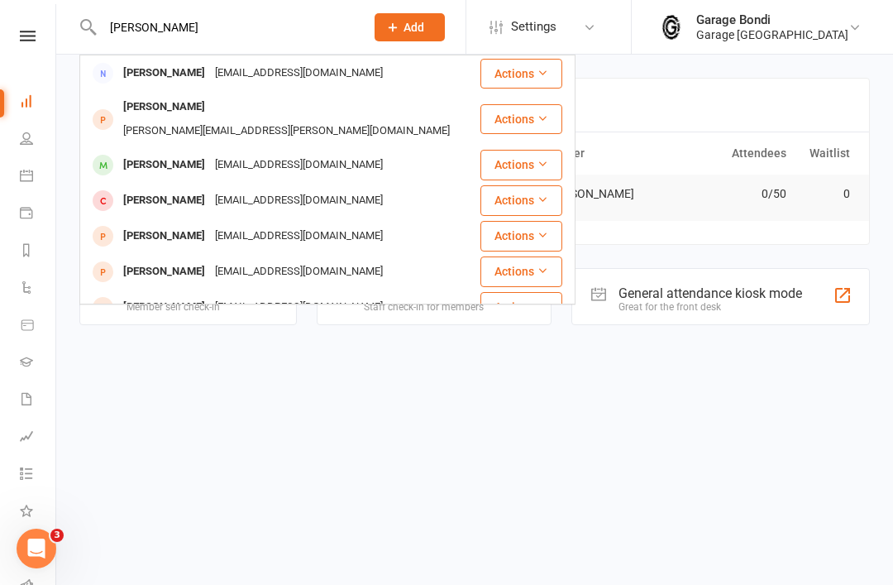
type input "Gary"
click at [165, 76] on div "Gary Journeaux" at bounding box center [164, 73] width 92 height 24
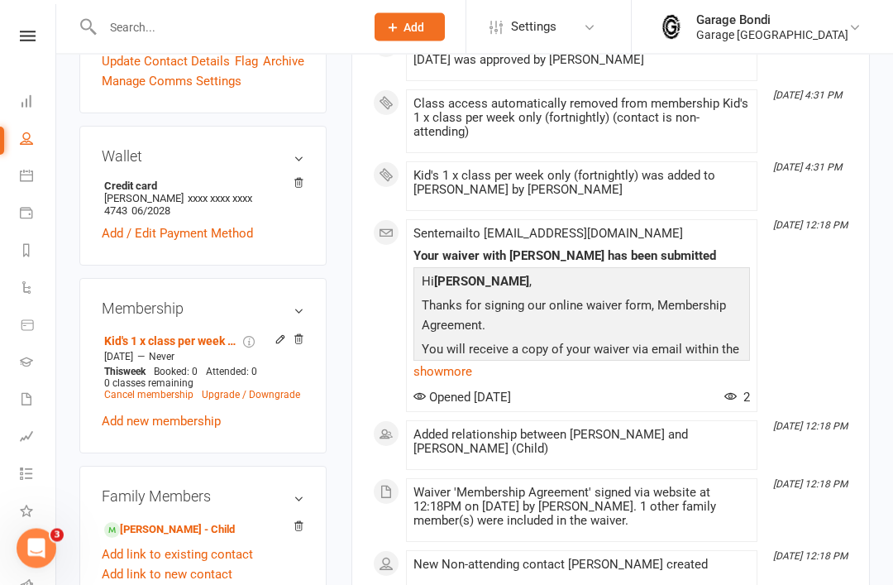
scroll to position [512, 0]
click at [170, 521] on link "Mai Journeaux - Child" at bounding box center [169, 529] width 131 height 17
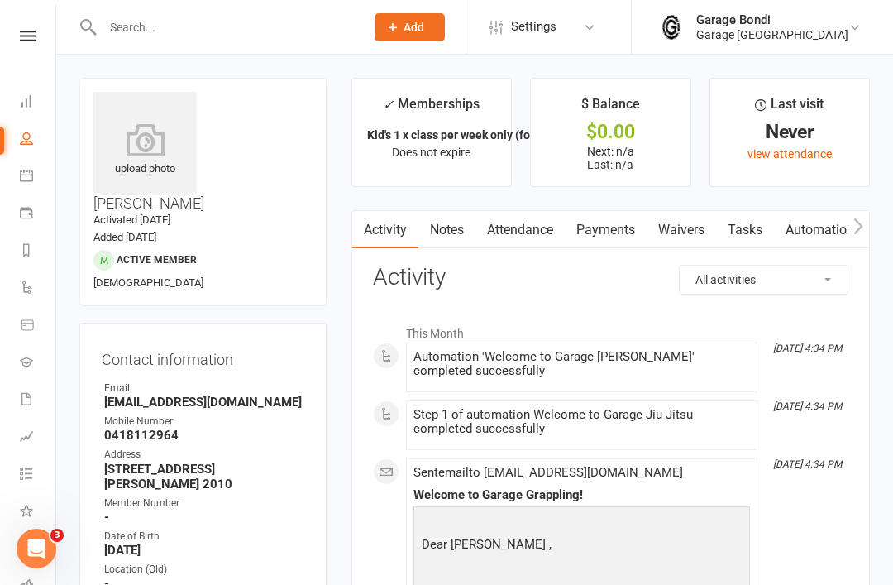
click at [141, 149] on icon at bounding box center [144, 139] width 103 height 33
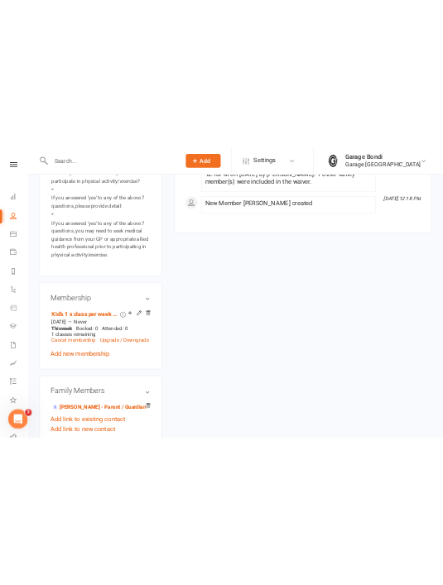
scroll to position [2147, 0]
